Goal: Obtain resource: Download file/media

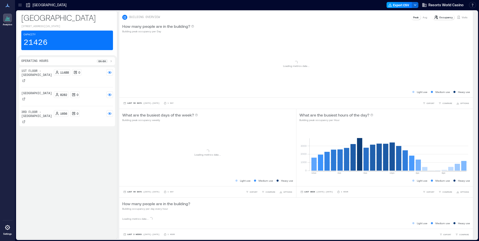
click at [403, 5] on button "Export CSV" at bounding box center [400, 5] width 26 height 6
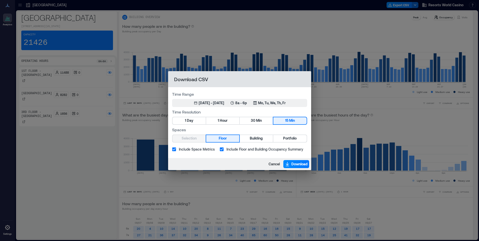
drag, startPoint x: 223, startPoint y: 121, endPoint x: 229, endPoint y: 116, distance: 8.3
click at [223, 121] on span "Hour" at bounding box center [224, 121] width 8 height 6
click at [257, 101] on icon "button" at bounding box center [254, 102] width 3 height 3
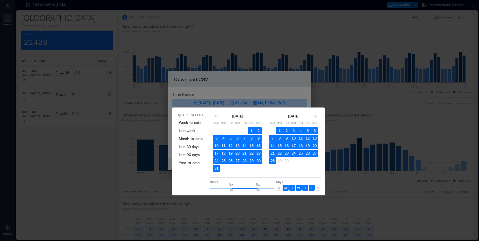
click at [274, 163] on button "28" at bounding box center [272, 160] width 7 height 7
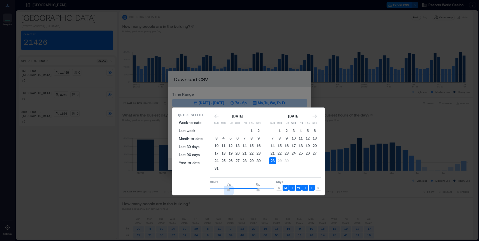
type input "*"
drag, startPoint x: 231, startPoint y: 190, endPoint x: 193, endPoint y: 192, distance: 37.7
click at [193, 192] on div "Quick Select Week-to-date Last week Month-to-date Last 30 days Last 90 days Yea…" at bounding box center [248, 151] width 149 height 85
type input "**"
drag, startPoint x: 260, startPoint y: 188, endPoint x: 278, endPoint y: 187, distance: 17.1
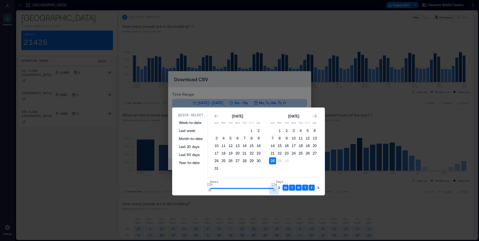
click at [278, 187] on div "Hours 12a 12a Days S M T W T F S" at bounding box center [265, 185] width 111 height 15
click at [281, 188] on div "S" at bounding box center [279, 188] width 6 height 6
drag, startPoint x: 281, startPoint y: 188, endPoint x: 317, endPoint y: 188, distance: 36.4
click at [319, 188] on div "S" at bounding box center [318, 188] width 6 height 6
click at [280, 190] on div "S" at bounding box center [279, 188] width 6 height 6
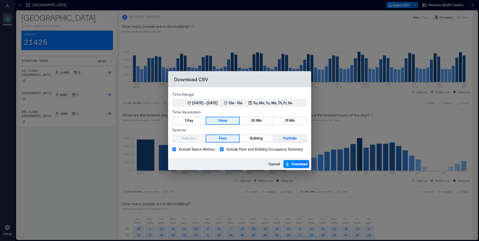
click at [283, 137] on button "Portfolio" at bounding box center [290, 138] width 33 height 7
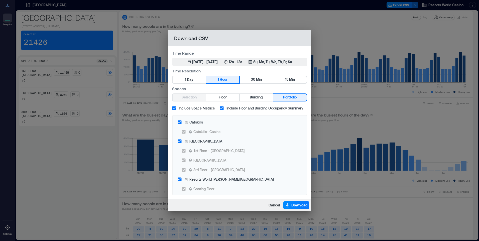
drag, startPoint x: 190, startPoint y: 109, endPoint x: 194, endPoint y: 117, distance: 8.6
click at [190, 109] on span "Include Space Metrics" at bounding box center [197, 108] width 36 height 5
click at [195, 120] on div "Catskills" at bounding box center [197, 122] width 14 height 5
click at [219, 177] on div "Resorts World [PERSON_NAME][GEOGRAPHIC_DATA]" at bounding box center [232, 179] width 84 height 5
click at [290, 203] on button "Download" at bounding box center [297, 205] width 26 height 8
